Goal: Task Accomplishment & Management: Use online tool/utility

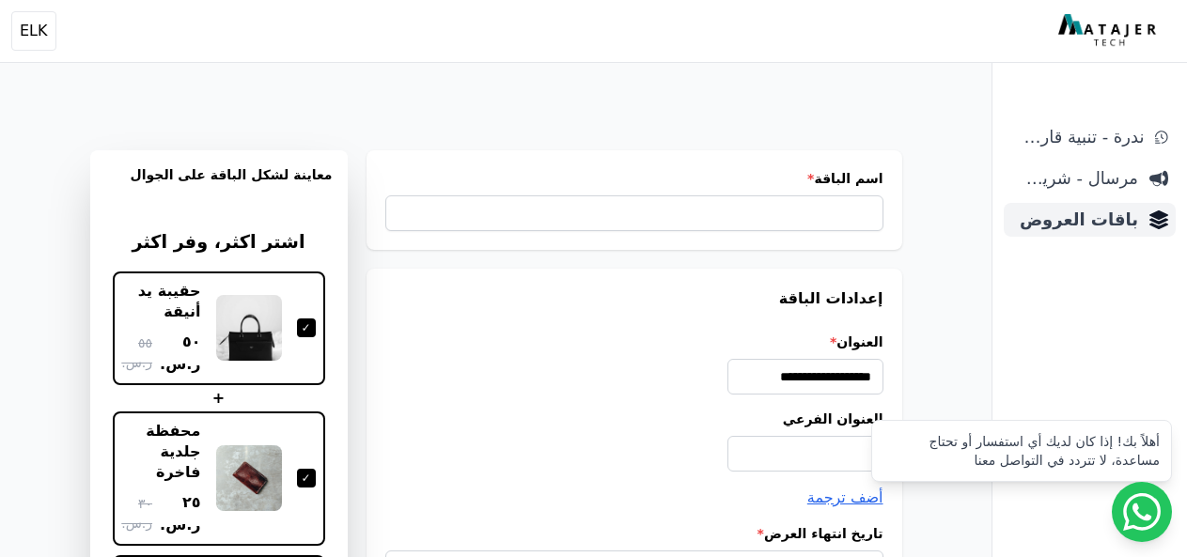
click at [1106, 230] on span "باقات العروض" at bounding box center [1074, 220] width 127 height 26
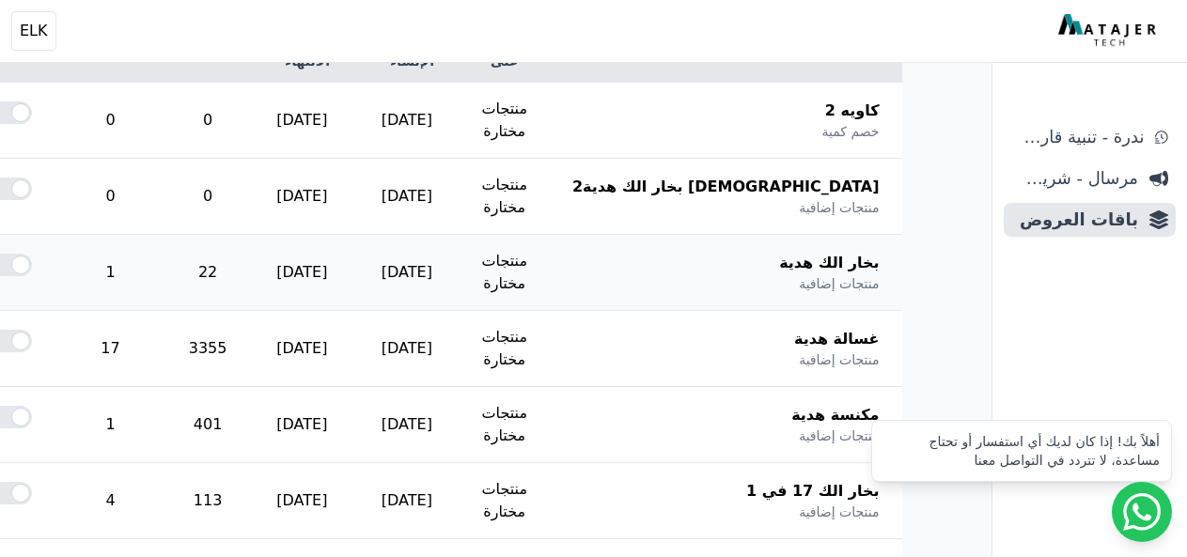
scroll to position [376, 0]
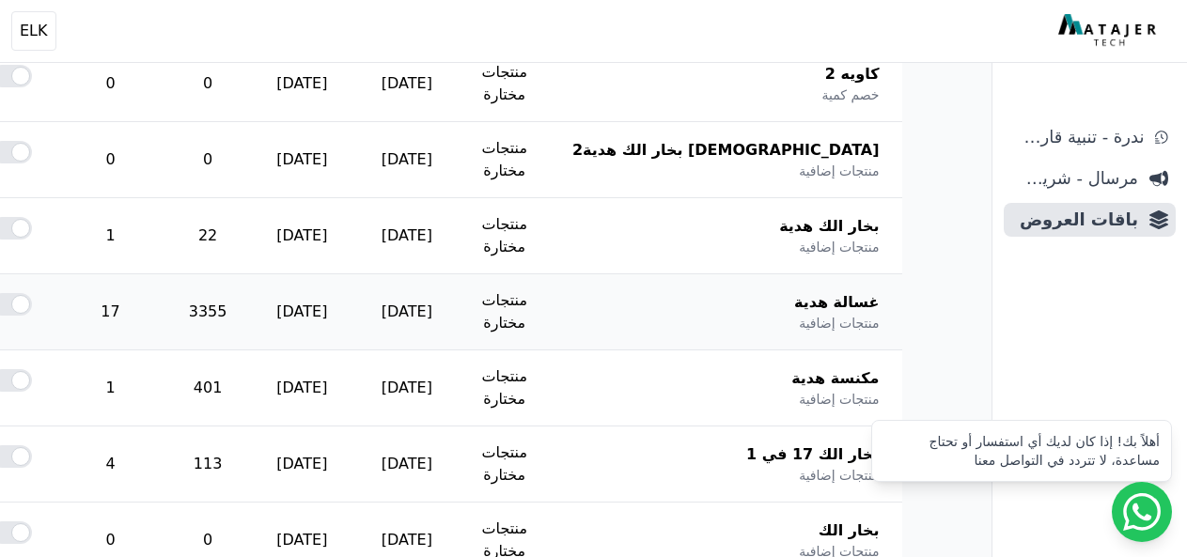
click at [32, 300] on div at bounding box center [11, 304] width 41 height 23
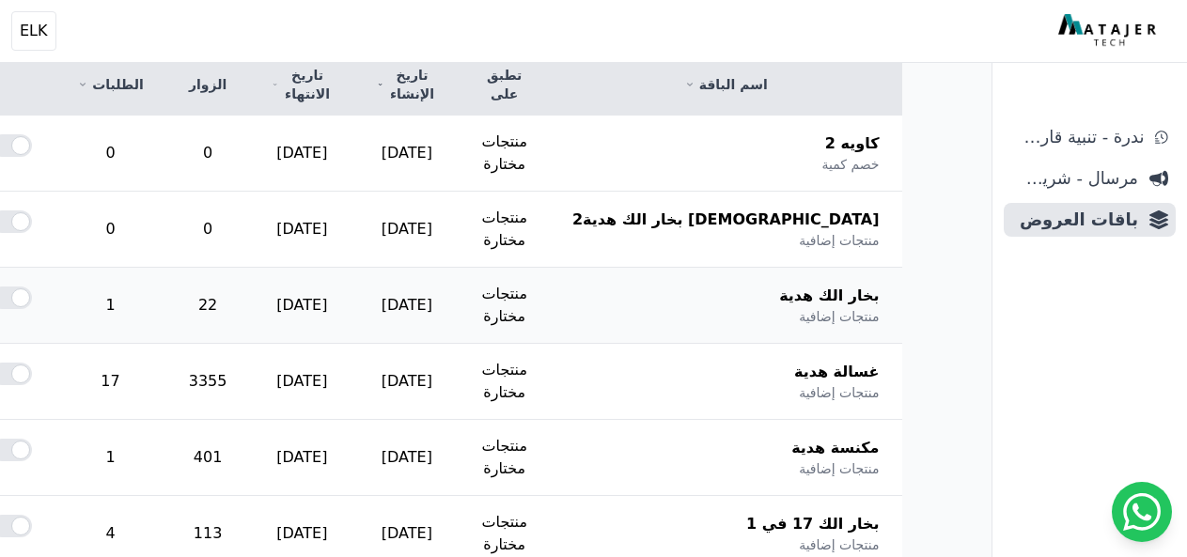
scroll to position [376, 0]
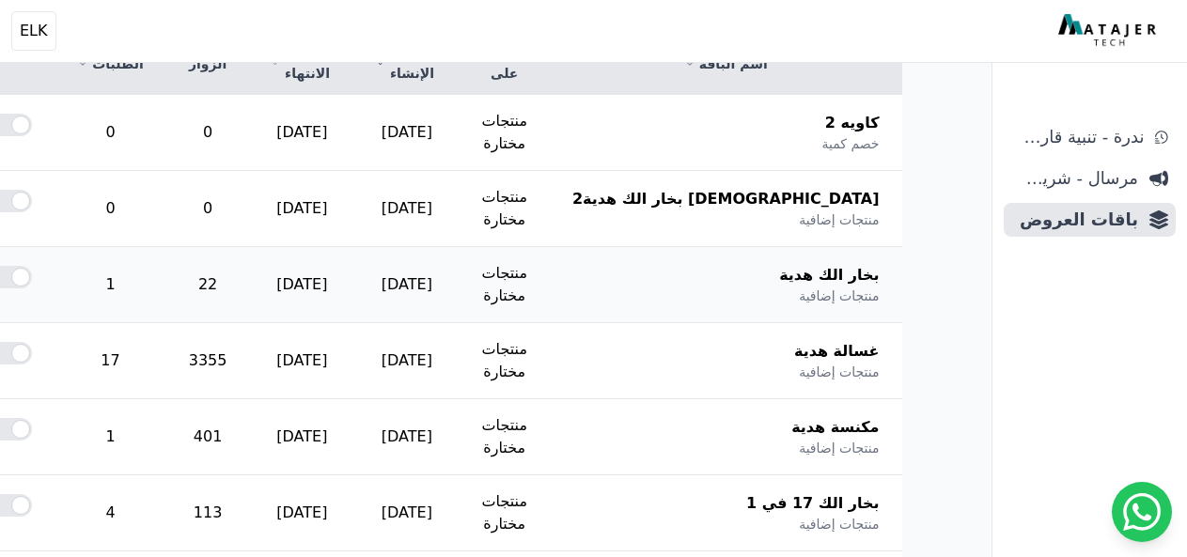
click at [32, 275] on div at bounding box center [11, 277] width 41 height 23
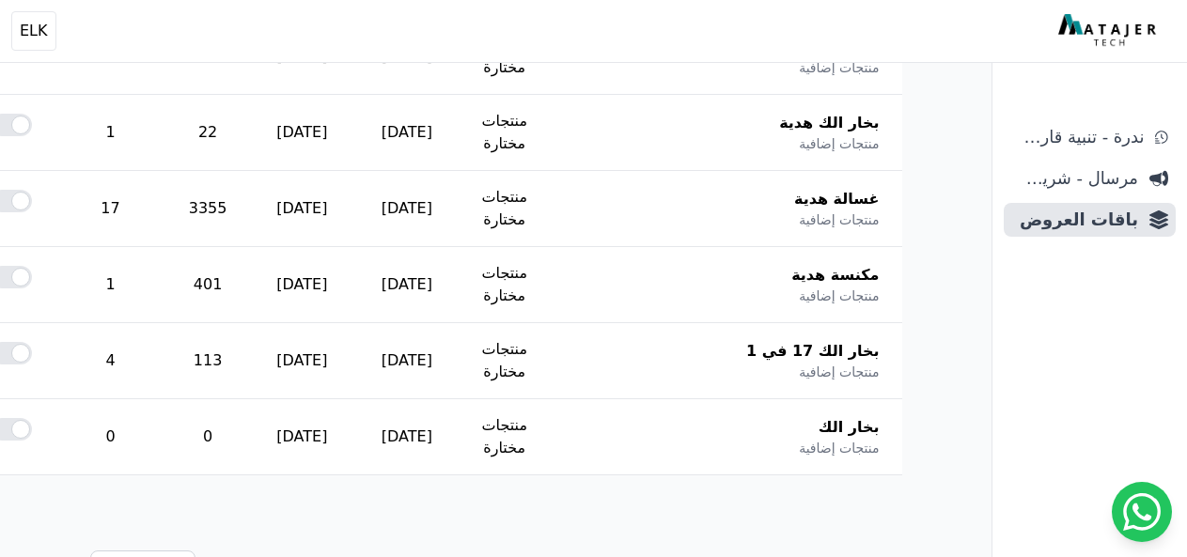
scroll to position [564, 0]
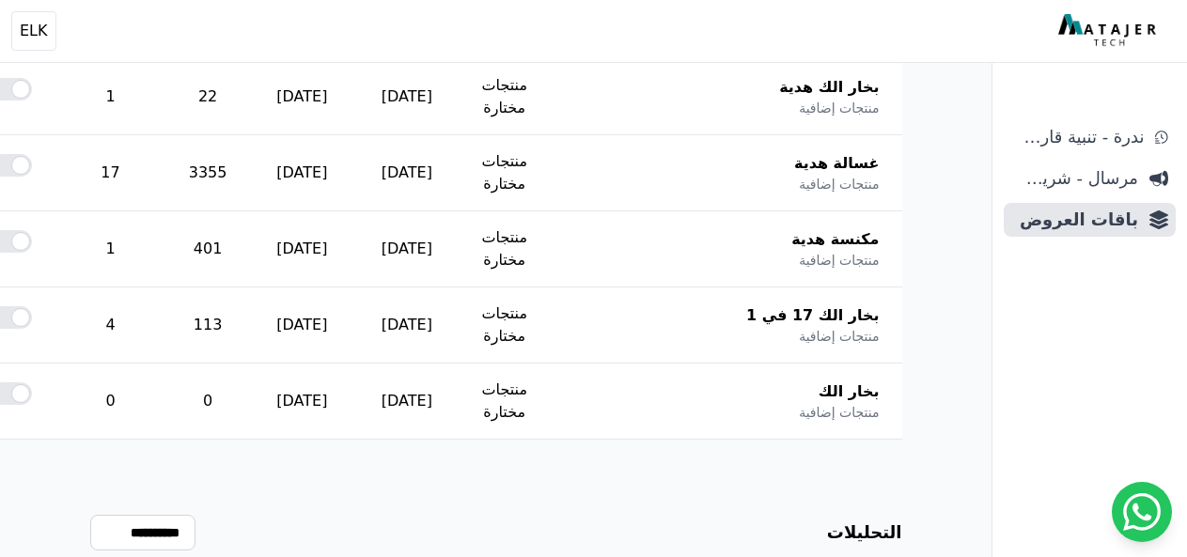
click at [32, 241] on div at bounding box center [11, 241] width 41 height 23
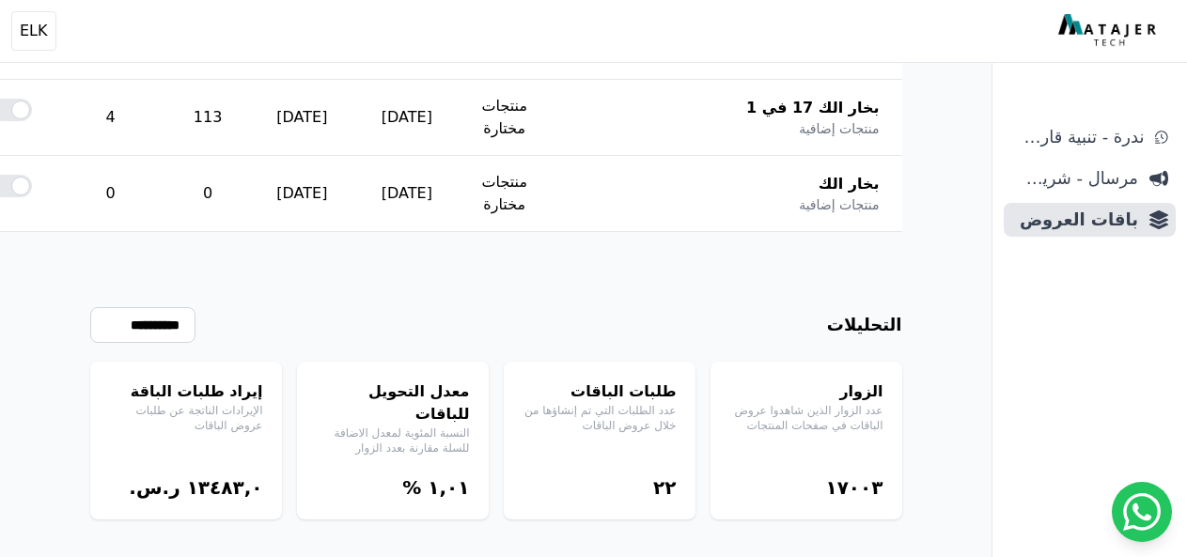
scroll to position [490, 0]
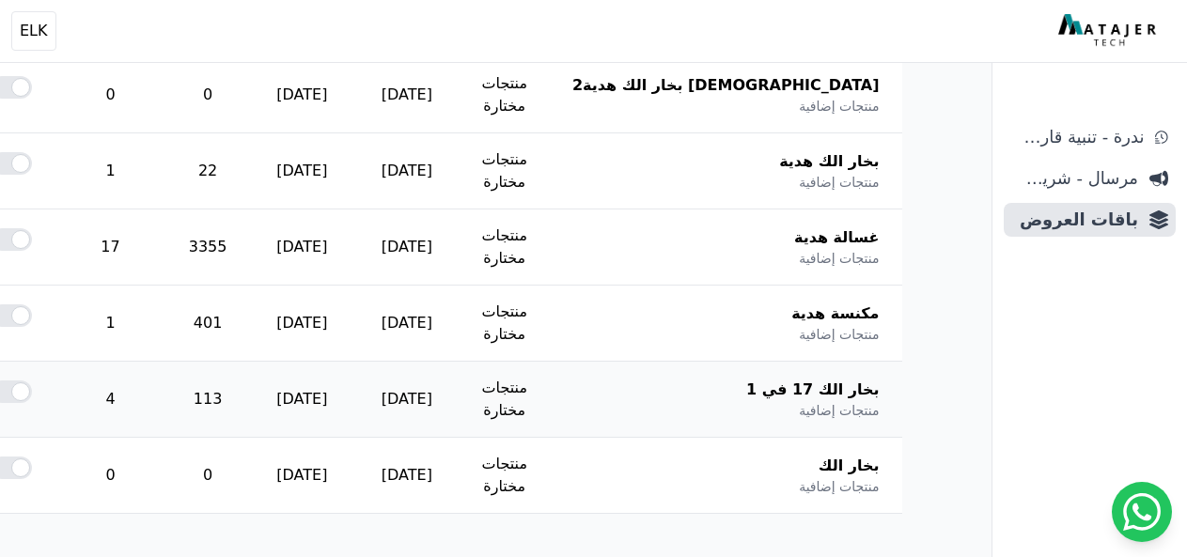
click at [32, 386] on div at bounding box center [11, 392] width 41 height 23
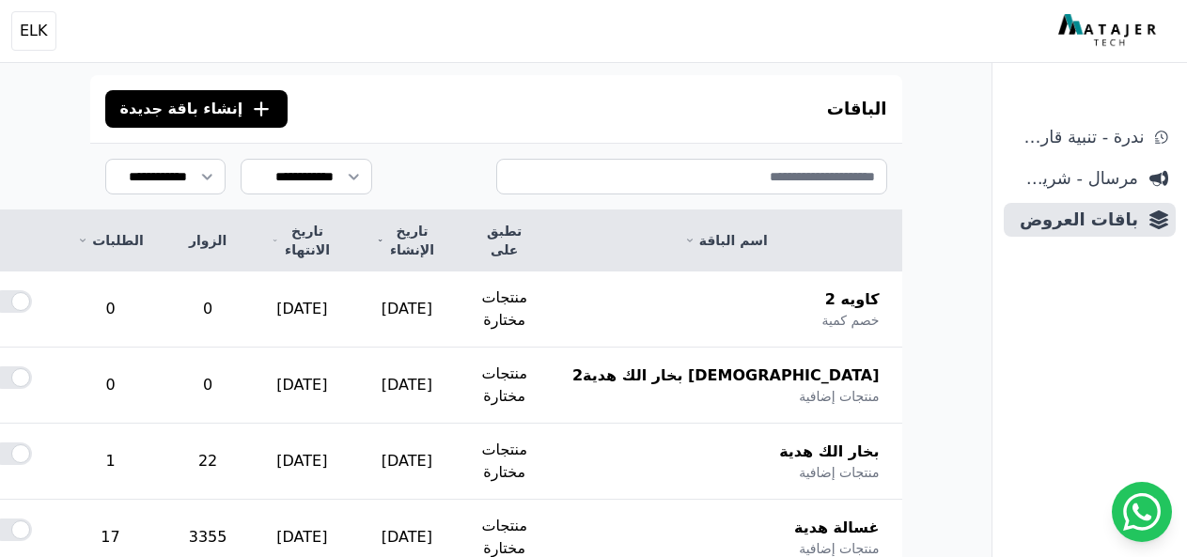
scroll to position [282, 0]
